Goal: Information Seeking & Learning: Learn about a topic

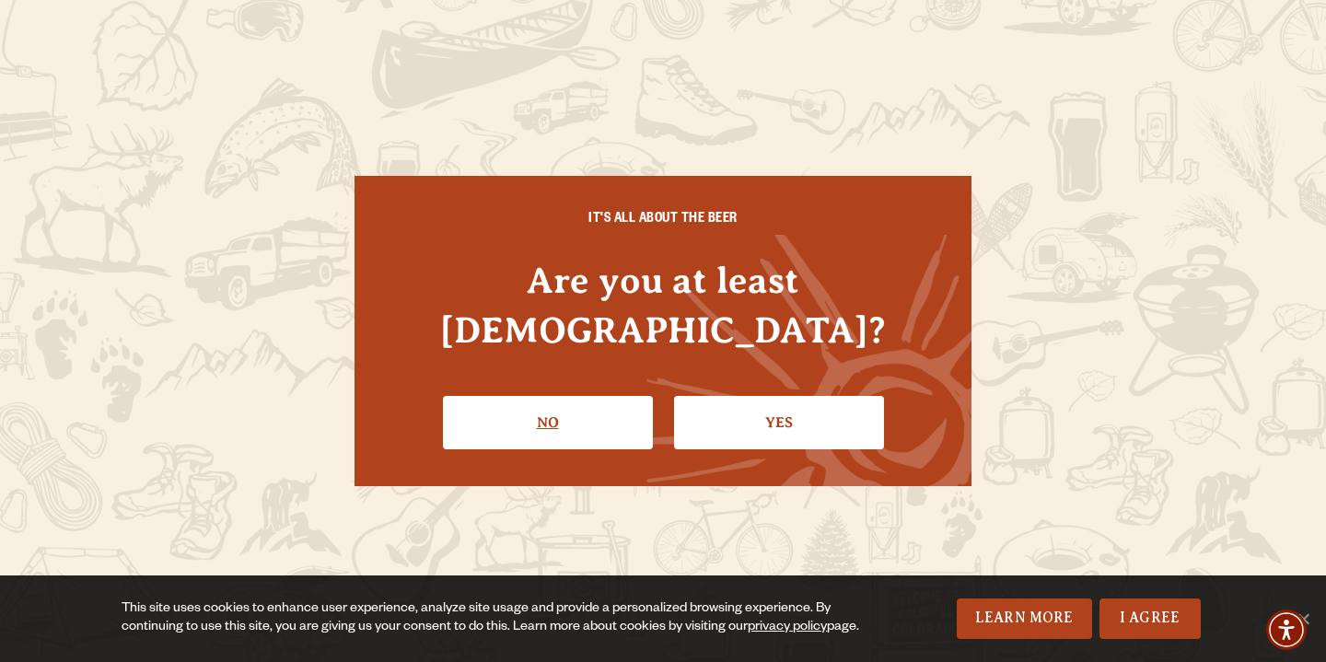
click at [458, 413] on link "No" at bounding box center [548, 422] width 210 height 53
click at [733, 396] on link "Yes" at bounding box center [779, 422] width 210 height 53
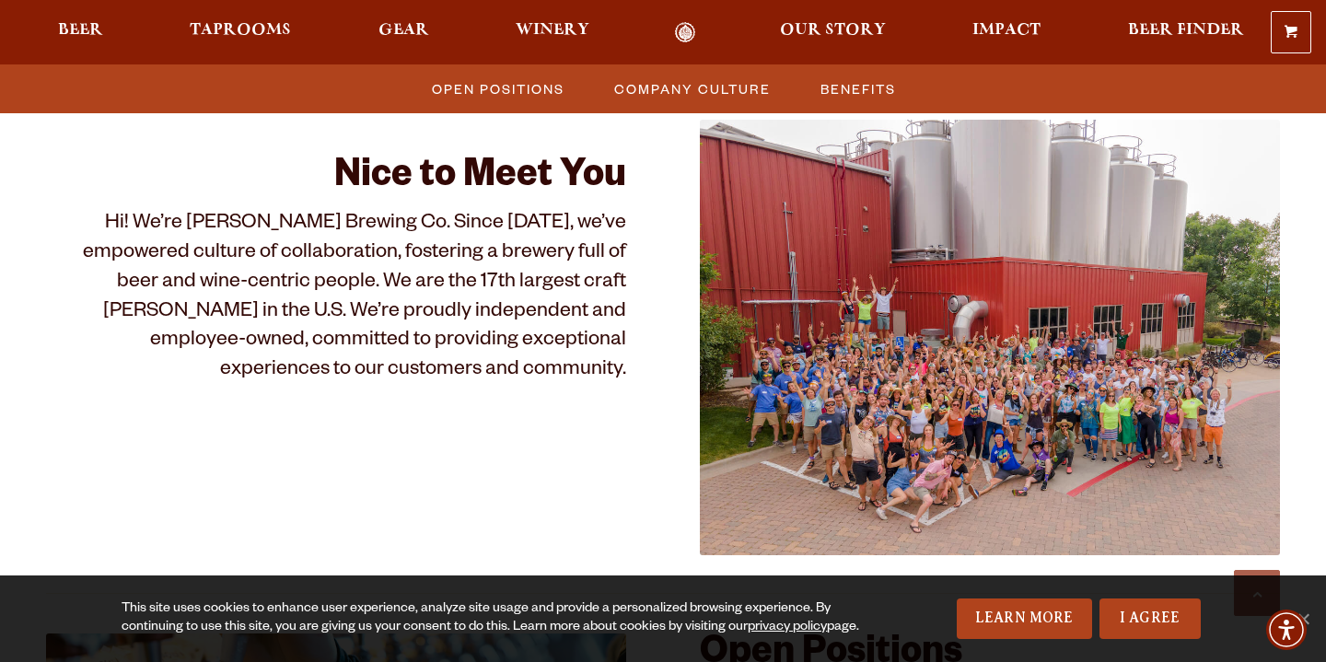
scroll to position [559, 0]
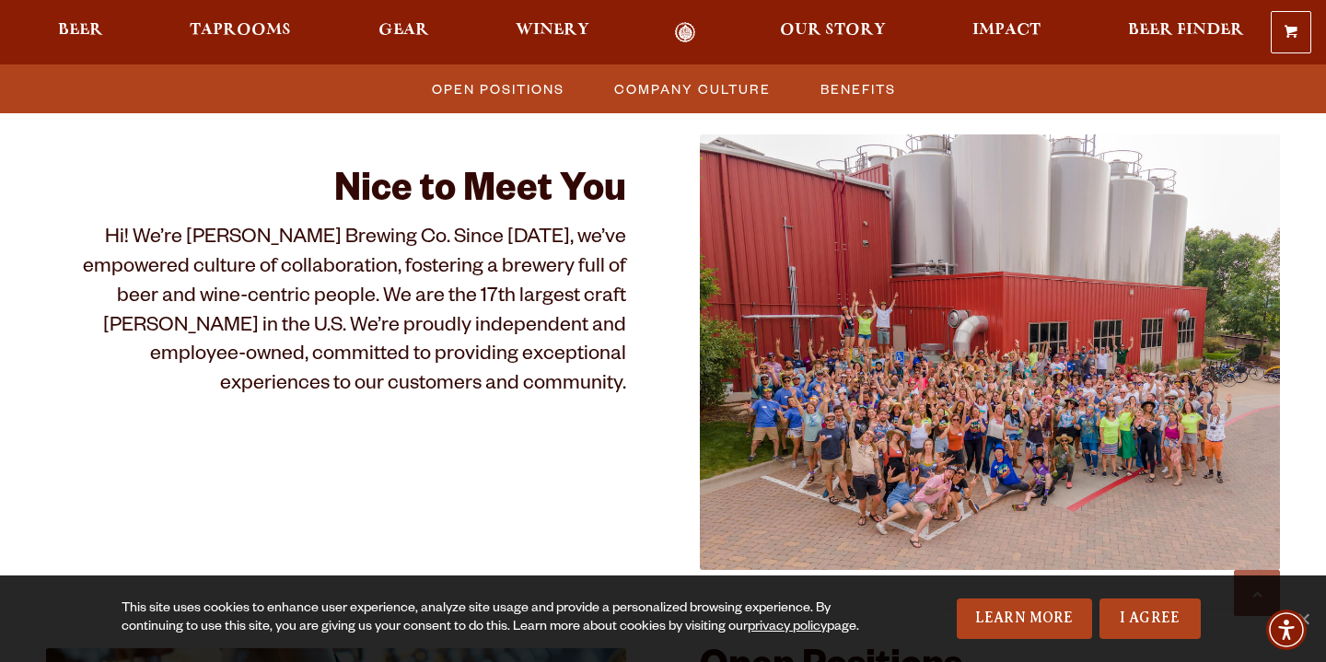
click at [541, 70] on ul "Open Positions Company Culture Benefits" at bounding box center [663, 88] width 1326 height 49
click at [541, 81] on span "Open Positions" at bounding box center [498, 89] width 133 height 27
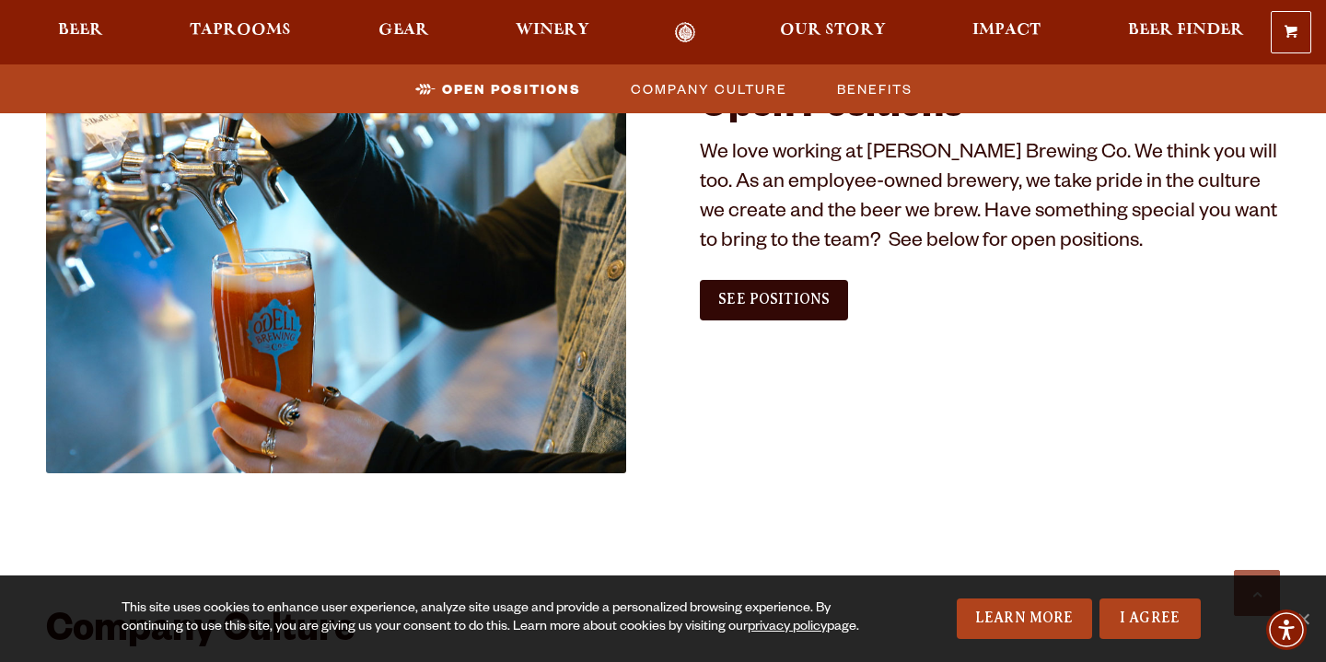
scroll to position [1044, 0]
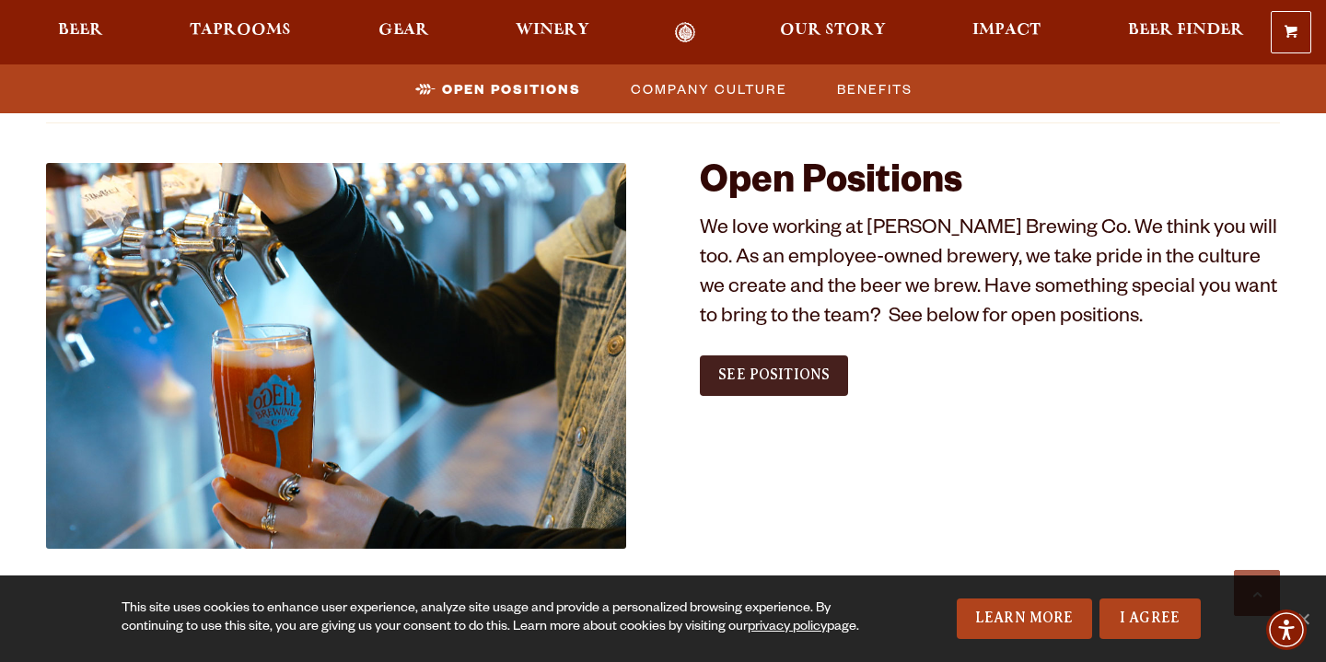
click at [740, 376] on span "See Positions" at bounding box center [773, 374] width 111 height 17
